Goal: Transaction & Acquisition: Purchase product/service

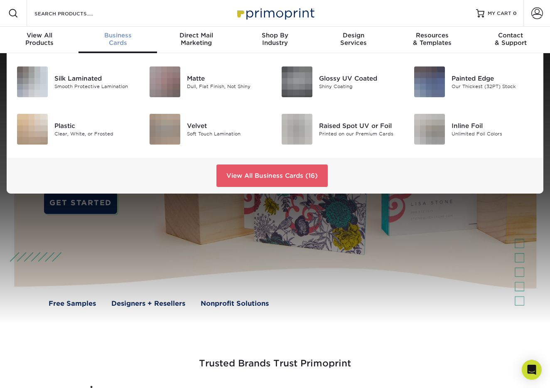
click at [129, 38] on span "Business" at bounding box center [117, 35] width 78 height 7
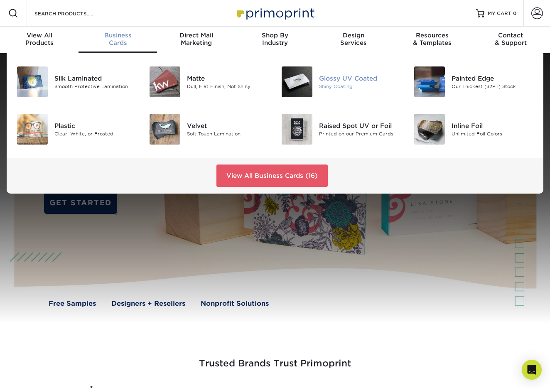
click at [329, 86] on div "Shiny Coating" at bounding box center [360, 86] width 82 height 7
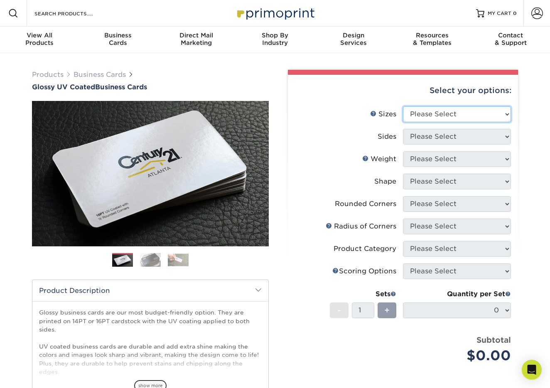
select select "2.00x3.50"
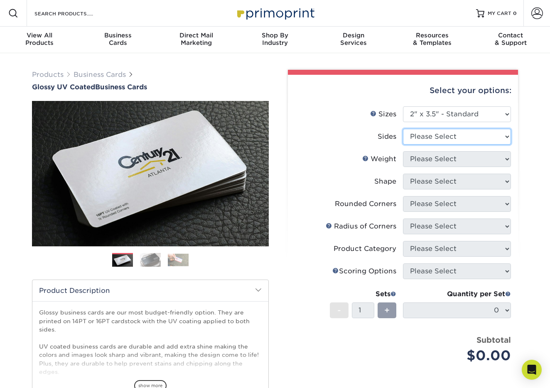
select select "13abbda7-1d64-4f25-8bb2-c179b224825d"
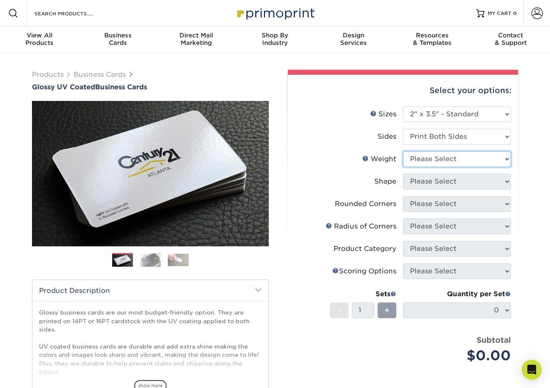
select select "14PT"
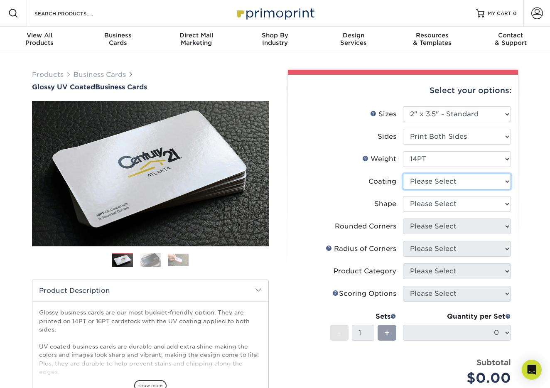
select select "ae367451-b2b8-45df-a344-0f05b6a12993"
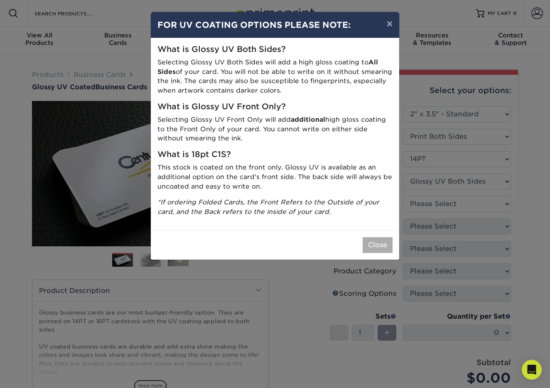
click at [375, 239] on button "Close" at bounding box center [378, 245] width 30 height 16
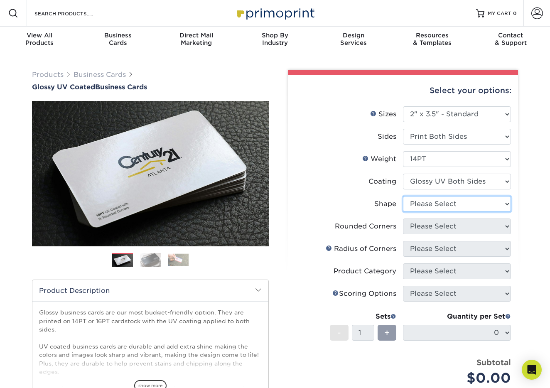
select select "standard"
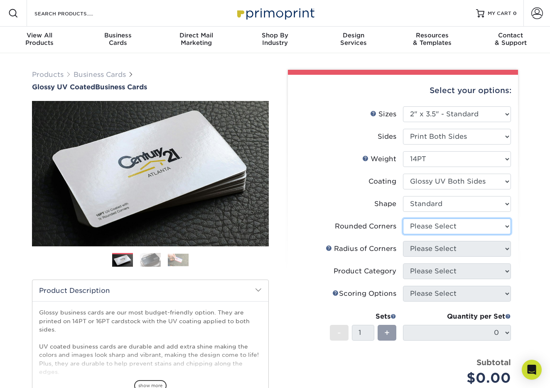
select select "7672df9e-0e0a-464d-8e1f-920c575e4da3"
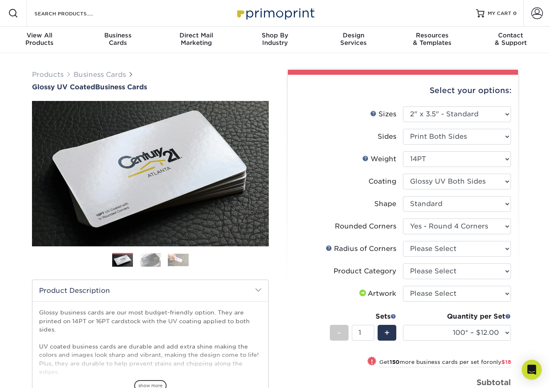
click at [154, 262] on img at bounding box center [150, 259] width 21 height 15
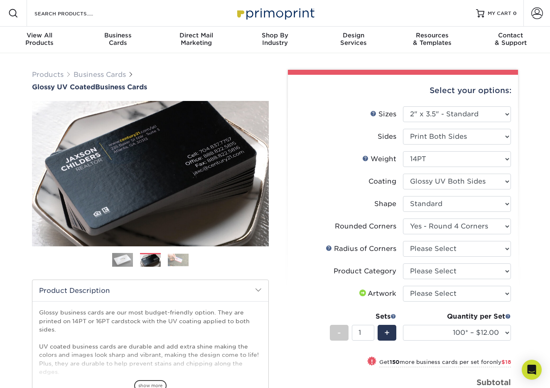
click at [172, 261] on img at bounding box center [178, 259] width 21 height 13
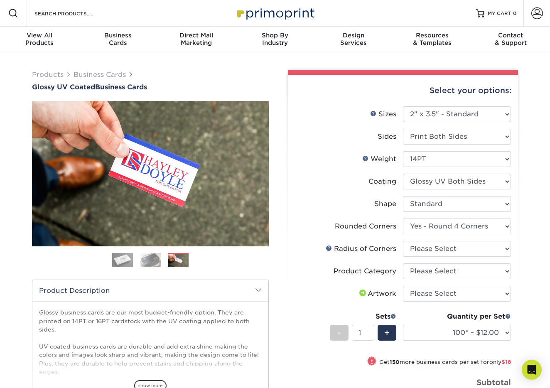
click at [152, 259] on img at bounding box center [150, 259] width 21 height 15
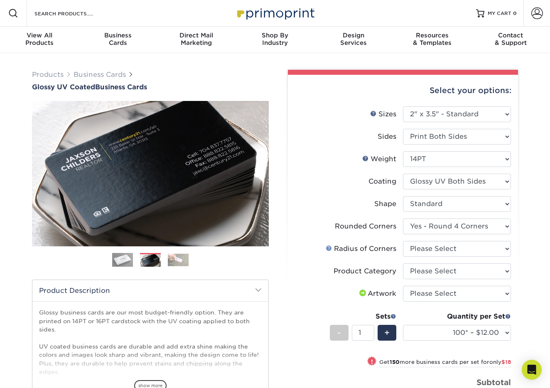
click at [328, 248] on link at bounding box center [329, 248] width 7 height 7
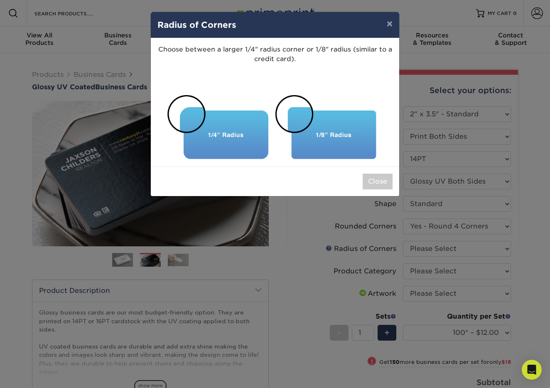
click at [389, 243] on div "× Radius of Corners Choose between a larger 1/4" radius corner or 1/8" radius (…" at bounding box center [275, 194] width 550 height 388
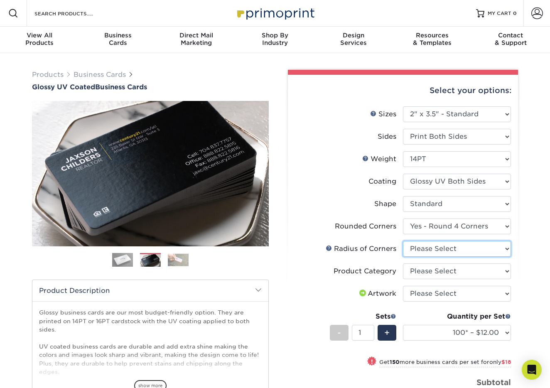
select select "479fbfe7-6a0c-4895-8c9a-81739b7486c9"
click at [331, 248] on link at bounding box center [329, 248] width 7 height 7
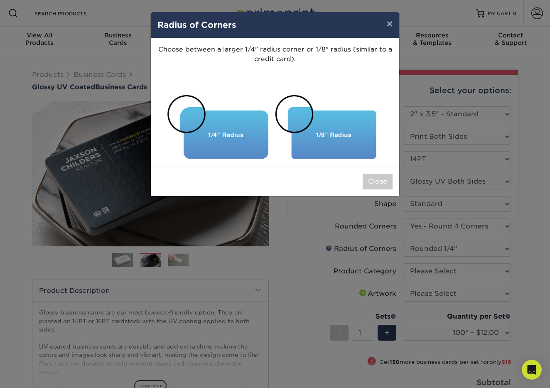
click at [380, 256] on div "× Radius of Corners Choose between a larger 1/4" radius corner or 1/8" radius (…" at bounding box center [275, 194] width 550 height 388
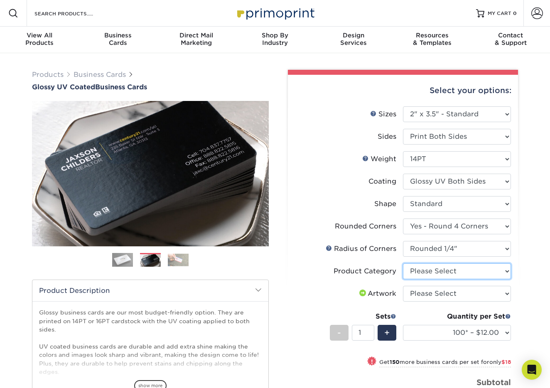
select select "3b5148f1-0588-4f88-a218-97bcfdce65c1"
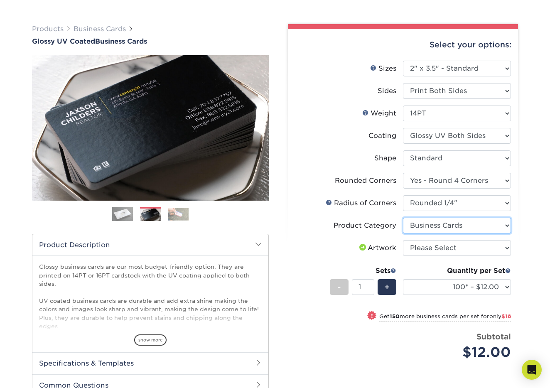
scroll to position [47, 0]
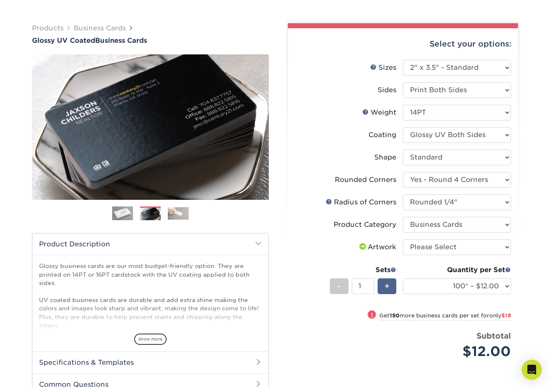
click at [390, 285] on div "+" at bounding box center [386, 286] width 19 height 16
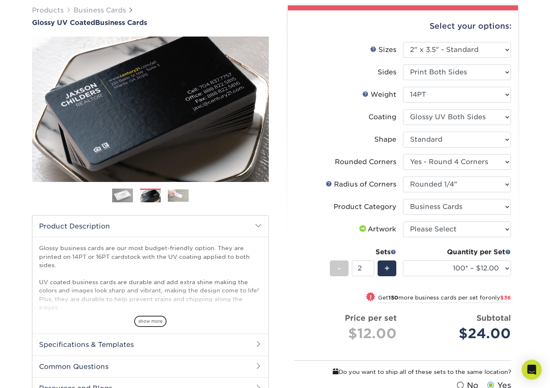
scroll to position [64, 0]
click at [391, 268] on div "+" at bounding box center [386, 268] width 19 height 16
click at [333, 263] on div "-" at bounding box center [339, 268] width 19 height 16
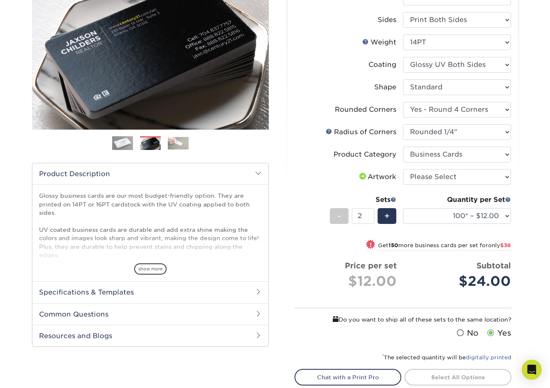
scroll to position [116, 0]
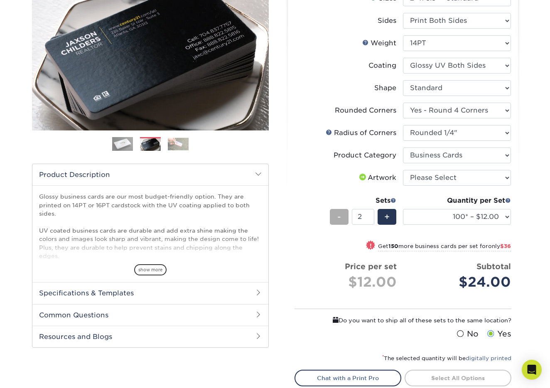
click at [344, 213] on div "-" at bounding box center [339, 217] width 19 height 16
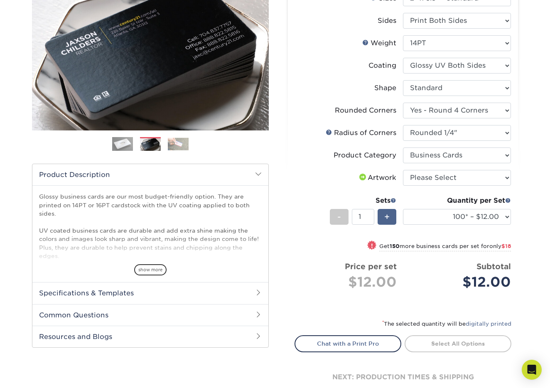
click at [396, 212] on div "+" at bounding box center [386, 217] width 19 height 16
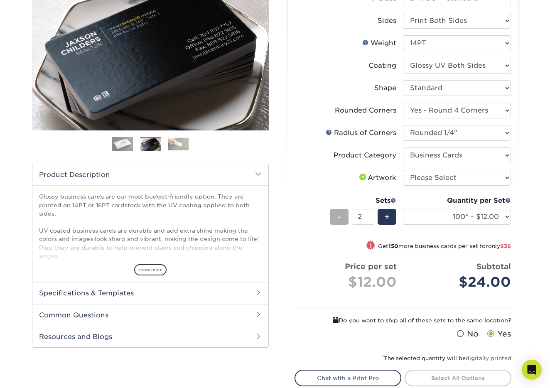
click at [344, 211] on div "-" at bounding box center [339, 217] width 19 height 16
type input "1"
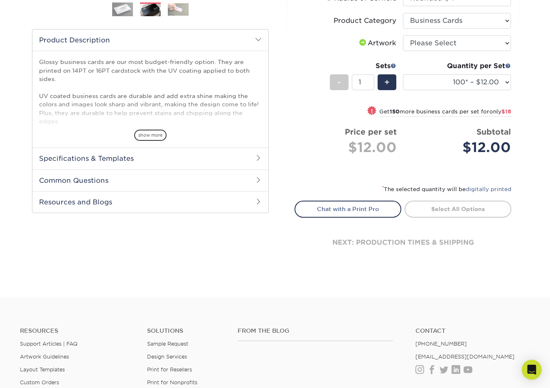
scroll to position [260, 0]
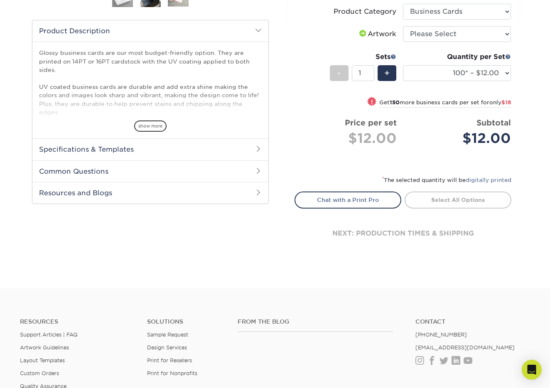
click at [127, 148] on h2 "Specifications & Templates" at bounding box center [150, 149] width 236 height 22
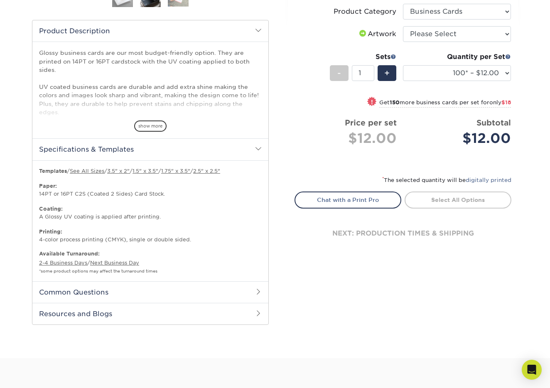
click at [127, 148] on h2 "Specifications & Templates" at bounding box center [150, 149] width 236 height 22
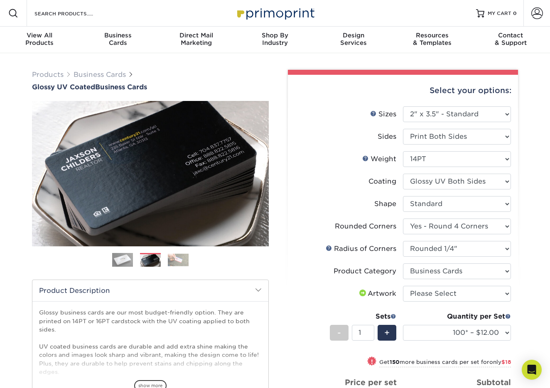
scroll to position [0, 0]
select select "upload"
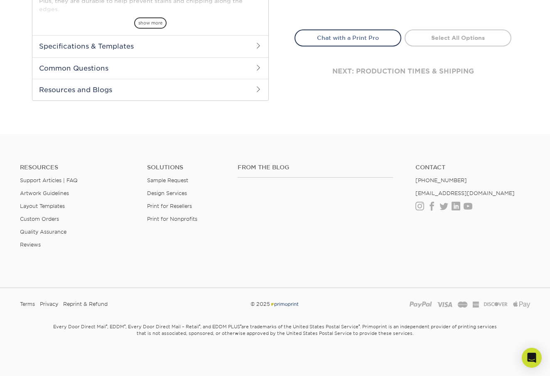
scroll to position [362, 0]
click at [168, 182] on link "Sample Request" at bounding box center [167, 181] width 41 height 6
